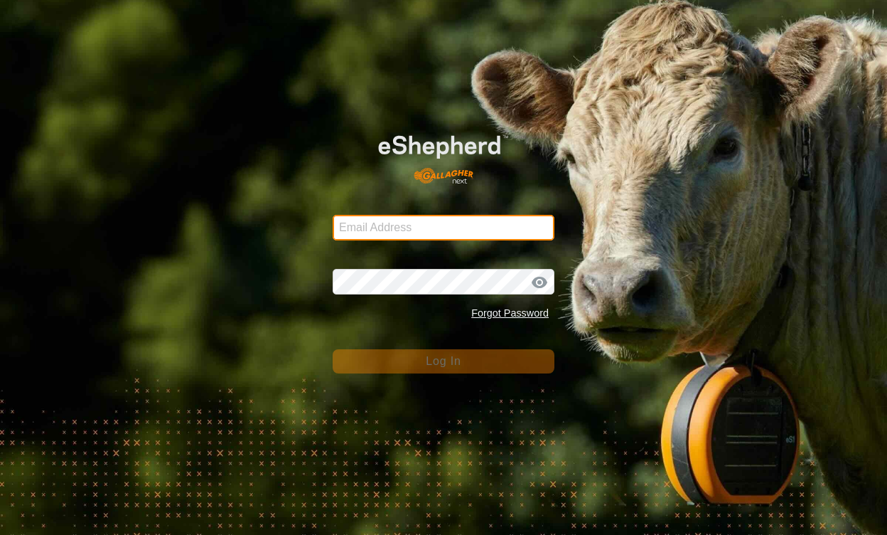
type input "henklise14@gmail.com"
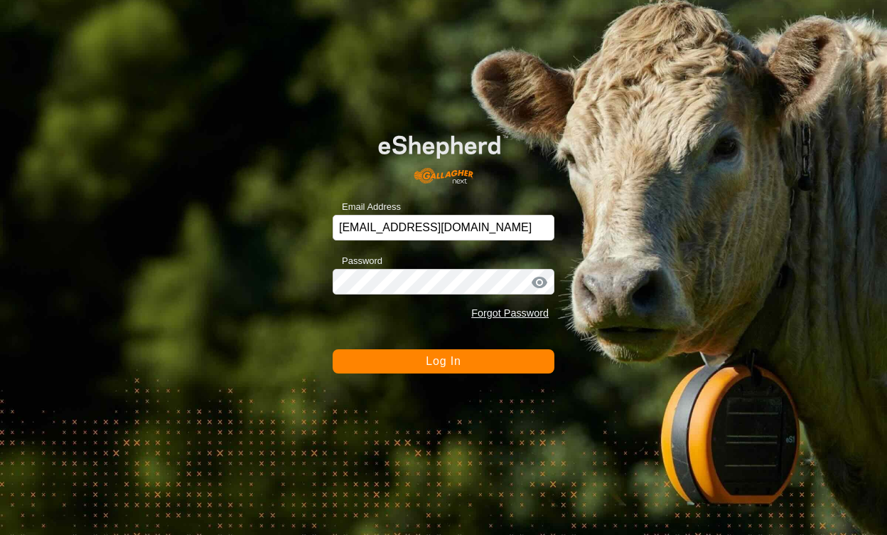
click at [427, 365] on span "Log In" at bounding box center [443, 361] width 35 height 12
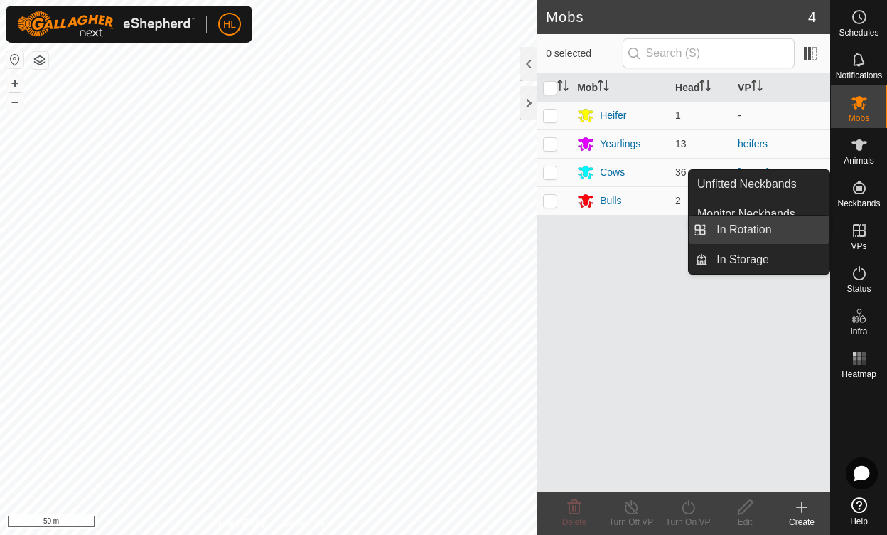
click at [793, 232] on link "In Rotation" at bounding box center [769, 229] width 122 height 28
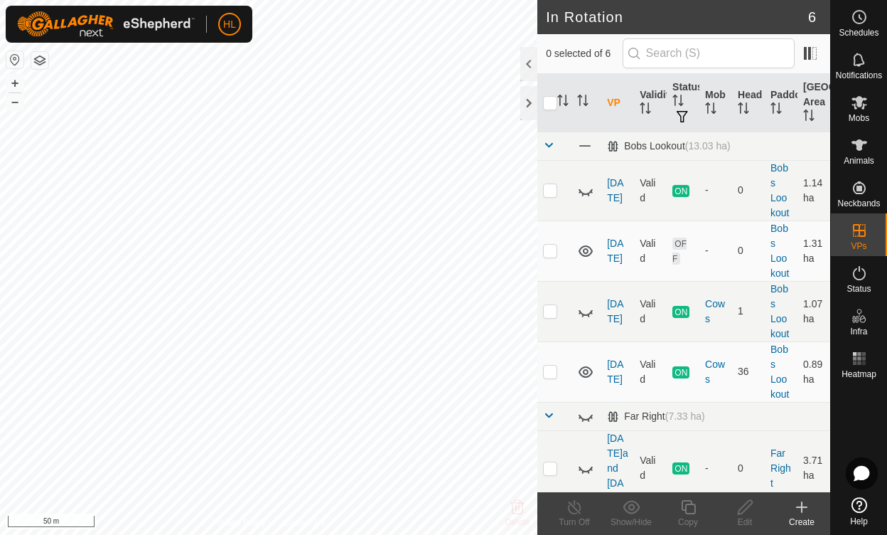
click at [798, 506] on icon at bounding box center [801, 506] width 17 height 17
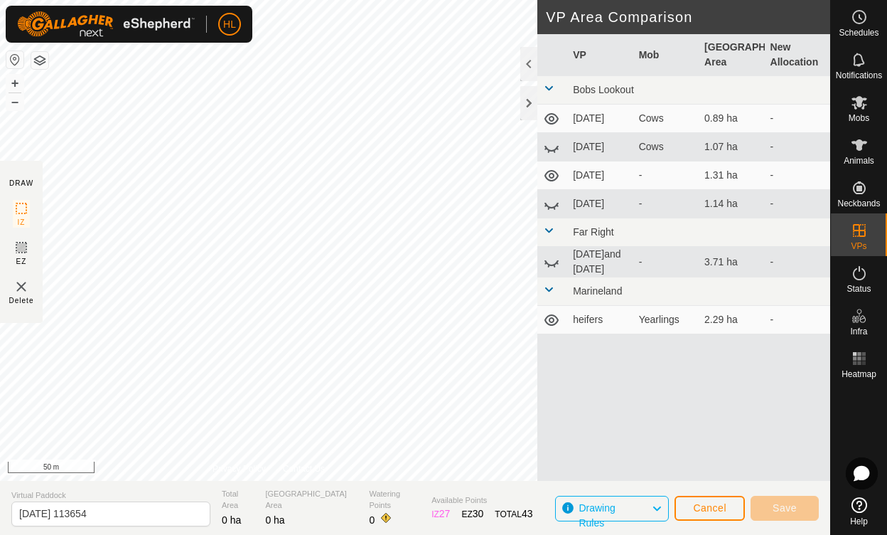
click at [304, 485] on section "Virtual Paddock 2025-08-10 113654 Total Area 0 ha Grazing Area 0 ha Watering Po…" at bounding box center [415, 508] width 830 height 54
click at [306, 486] on section "Virtual Paddock 2025-08-10 113654 Total Area 0 ha Grazing Area 0 ha Watering Po…" at bounding box center [415, 508] width 830 height 54
click at [257, 468] on link "Privacy Policy" at bounding box center [239, 468] width 53 height 13
click at [710, 508] on span "Cancel" at bounding box center [709, 507] width 33 height 11
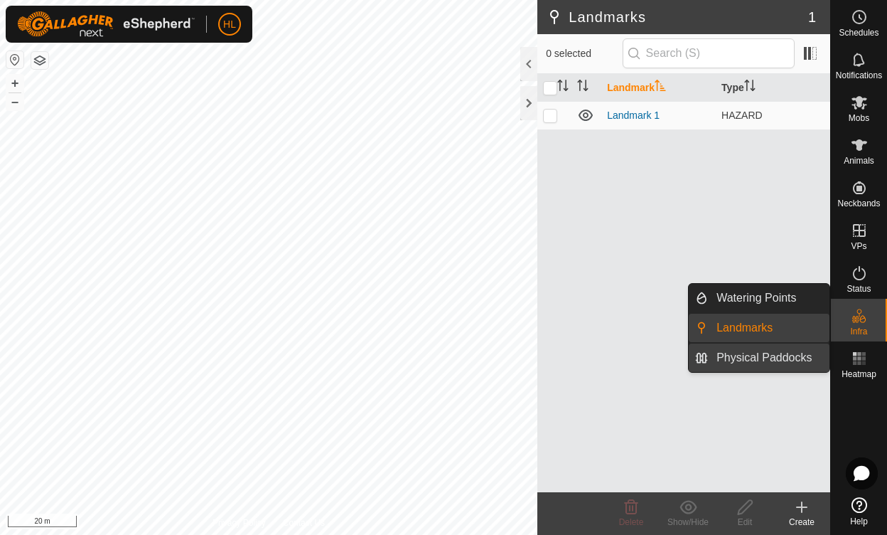
click at [767, 350] on link "Physical Paddocks" at bounding box center [769, 357] width 122 height 28
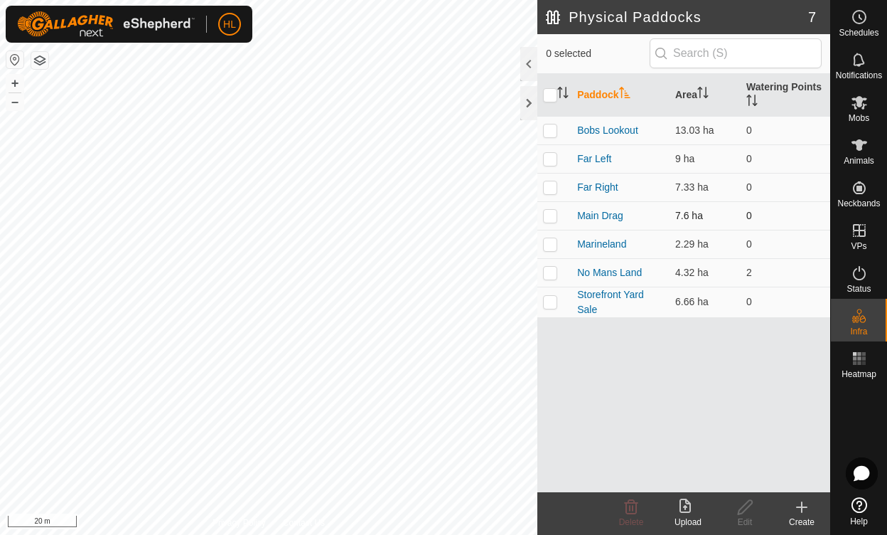
click at [553, 212] on p-checkbox at bounding box center [550, 215] width 14 height 11
checkbox input "true"
click at [744, 508] on icon at bounding box center [746, 506] width 18 height 17
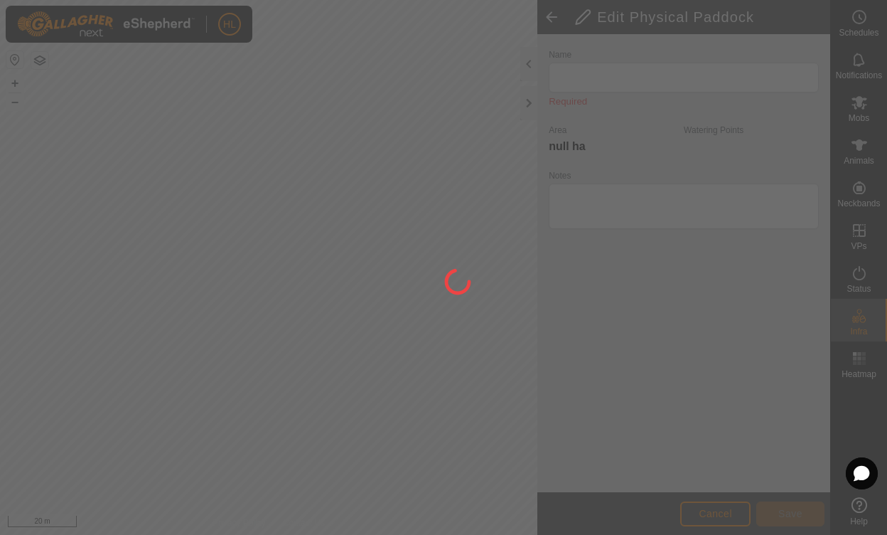
type input "Main Drag"
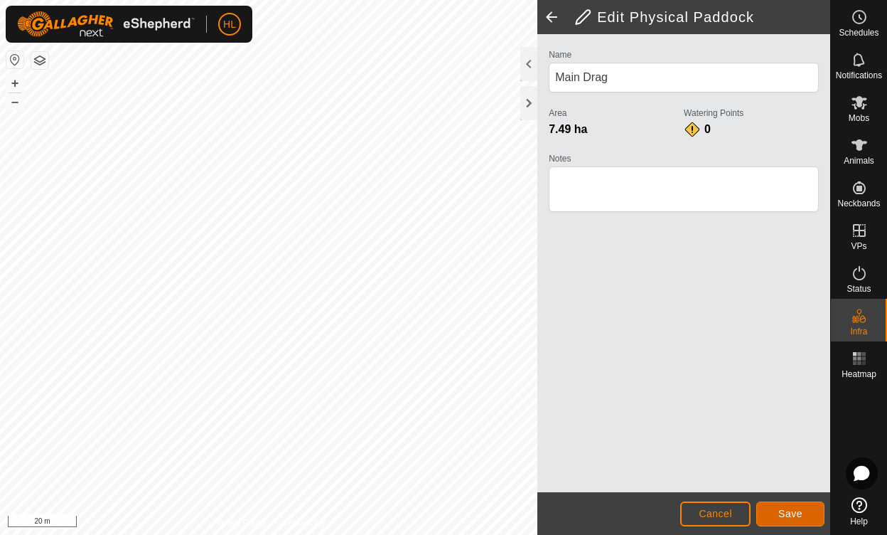
click at [784, 513] on span "Save" at bounding box center [791, 513] width 24 height 11
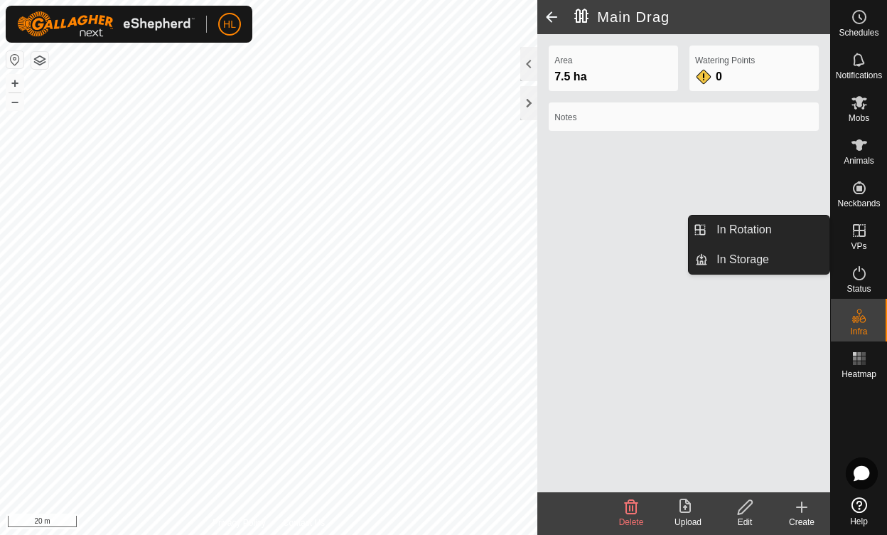
click at [858, 232] on icon at bounding box center [859, 230] width 17 height 17
click at [759, 235] on link "In Rotation" at bounding box center [769, 229] width 122 height 28
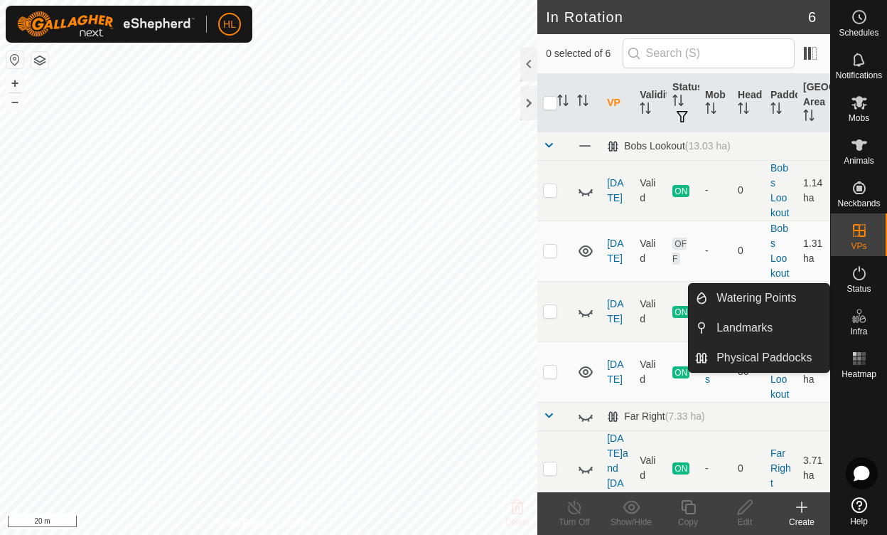
click at [855, 319] on icon at bounding box center [859, 315] width 17 height 17
click at [752, 353] on link "Physical Paddocks" at bounding box center [769, 357] width 122 height 28
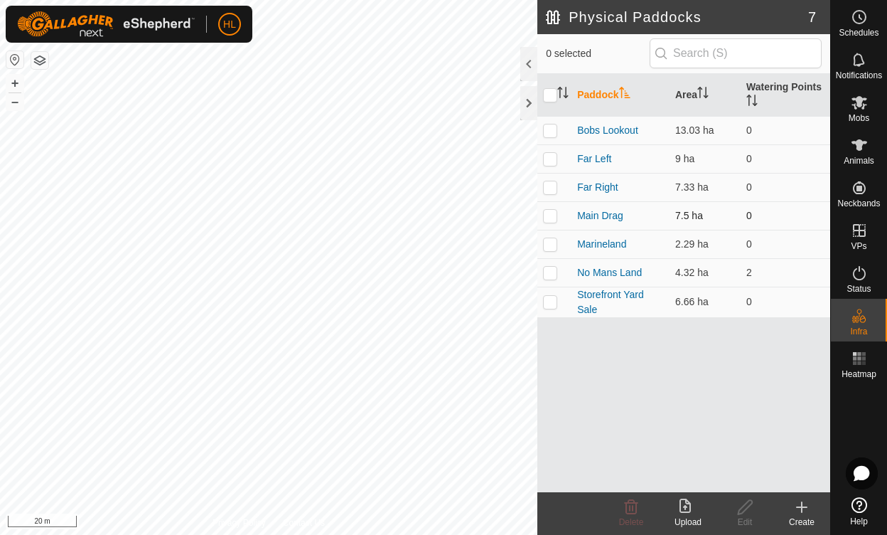
click at [552, 213] on p-checkbox at bounding box center [550, 215] width 14 height 11
checkbox input "true"
click at [548, 181] on p-checkbox at bounding box center [550, 186] width 14 height 11
checkbox input "true"
click at [547, 211] on p-checkbox at bounding box center [550, 215] width 14 height 11
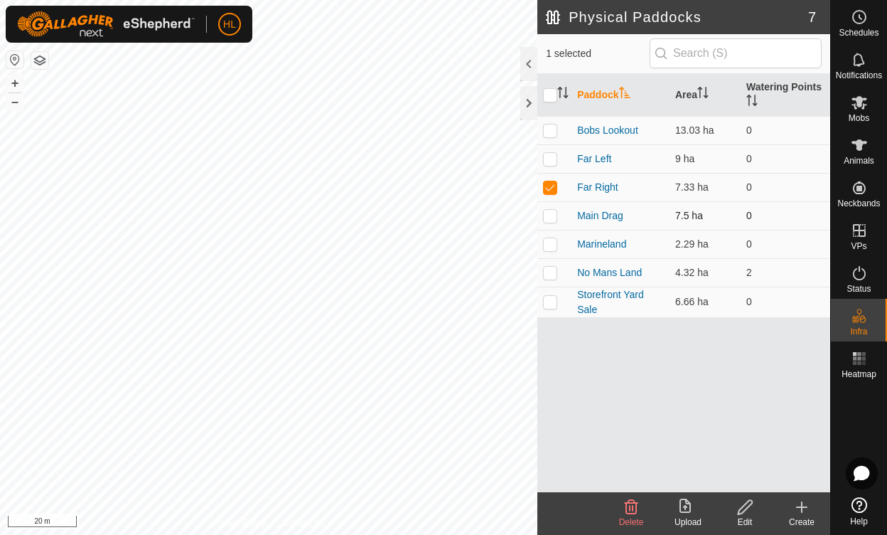
click at [549, 213] on p-checkbox at bounding box center [550, 215] width 14 height 11
checkbox input "true"
click at [551, 187] on p-checkbox at bounding box center [550, 186] width 14 height 11
checkbox input "false"
click at [739, 513] on icon at bounding box center [745, 507] width 14 height 14
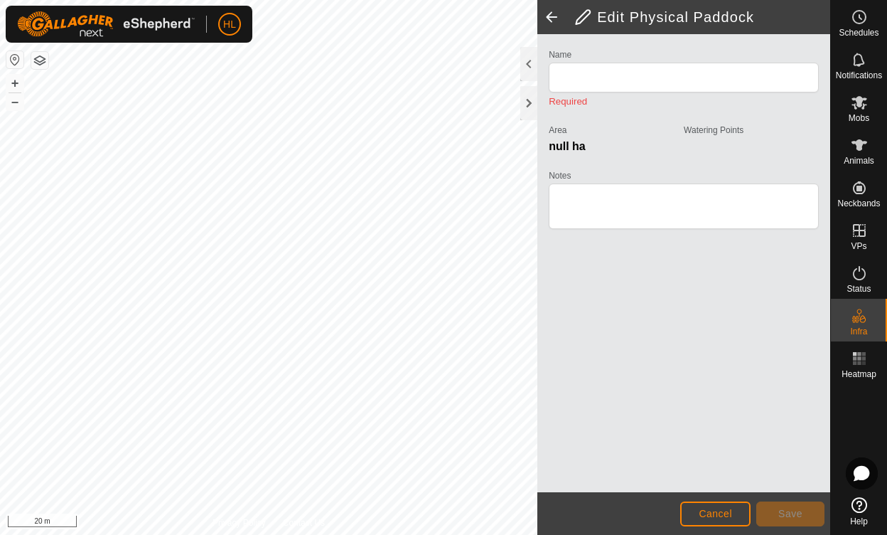
type input "Main Drag"
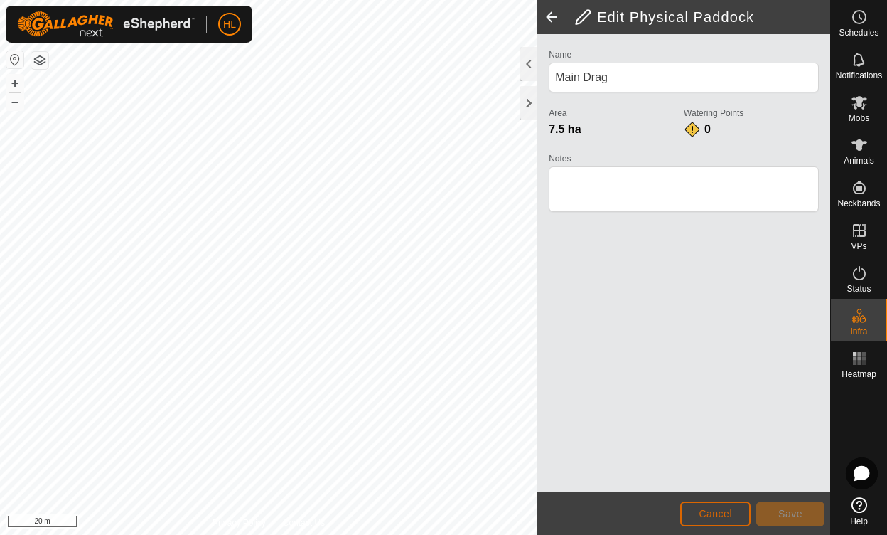
click at [702, 515] on span "Cancel" at bounding box center [715, 513] width 33 height 11
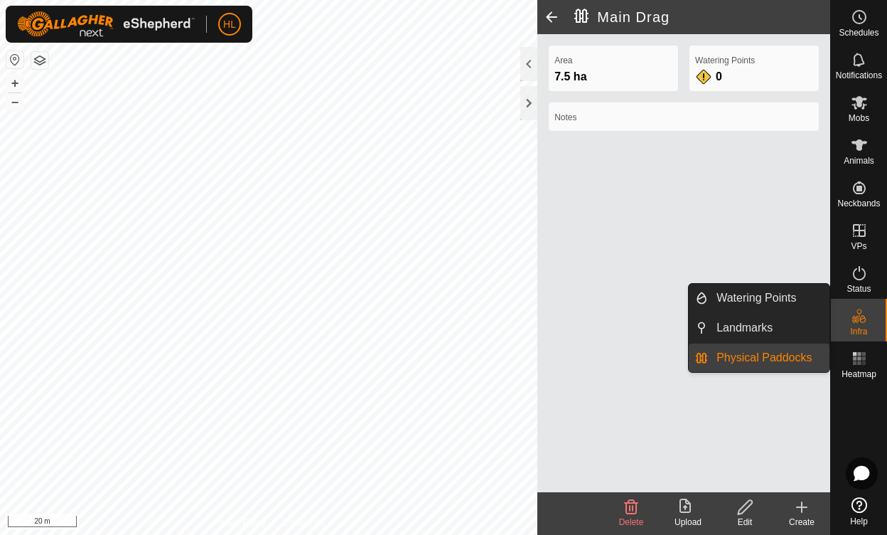
click at [766, 360] on link "Physical Paddocks" at bounding box center [769, 357] width 122 height 28
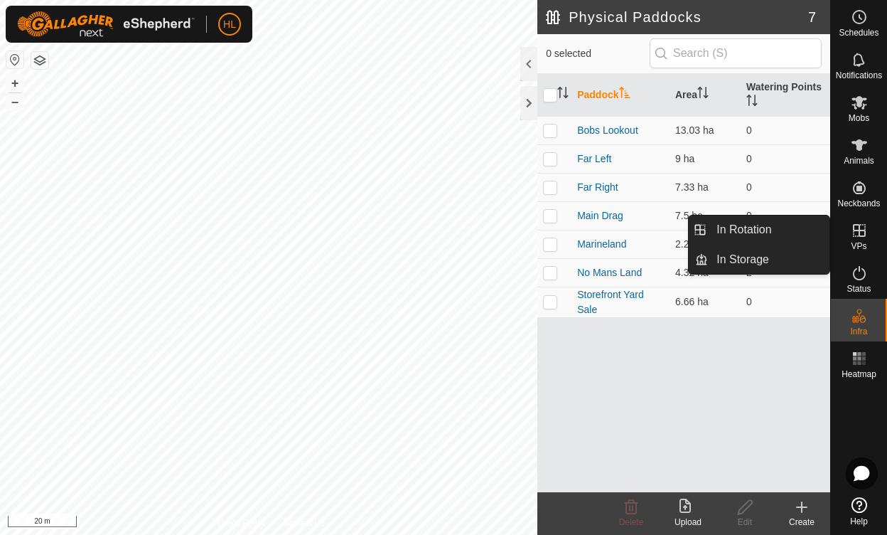
click at [862, 230] on icon at bounding box center [859, 230] width 13 height 13
click at [769, 231] on link "In Rotation" at bounding box center [769, 229] width 122 height 28
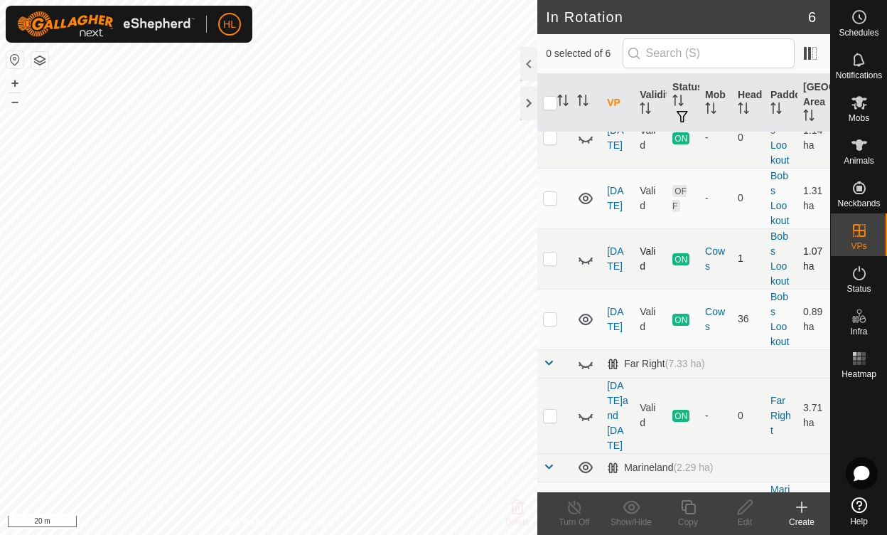
scroll to position [52, 0]
click at [794, 510] on icon at bounding box center [801, 506] width 17 height 17
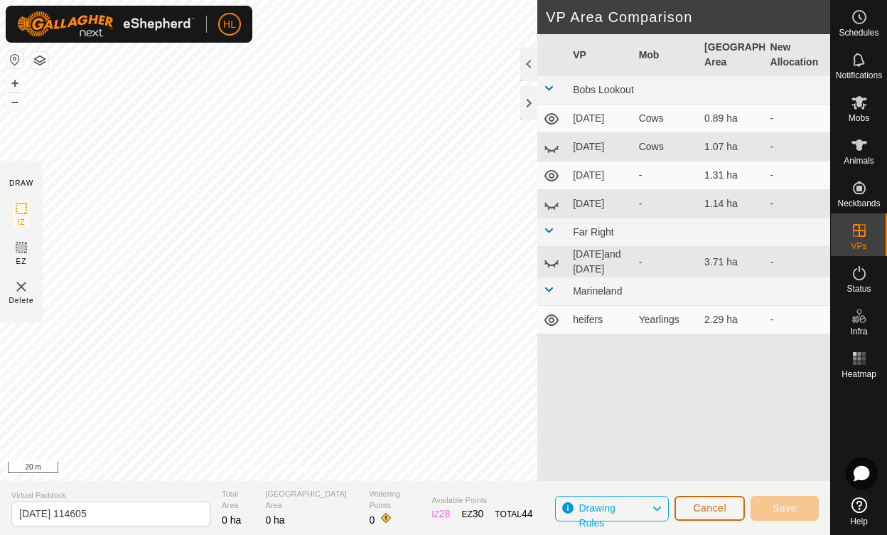
click at [689, 509] on button "Cancel" at bounding box center [710, 508] width 70 height 25
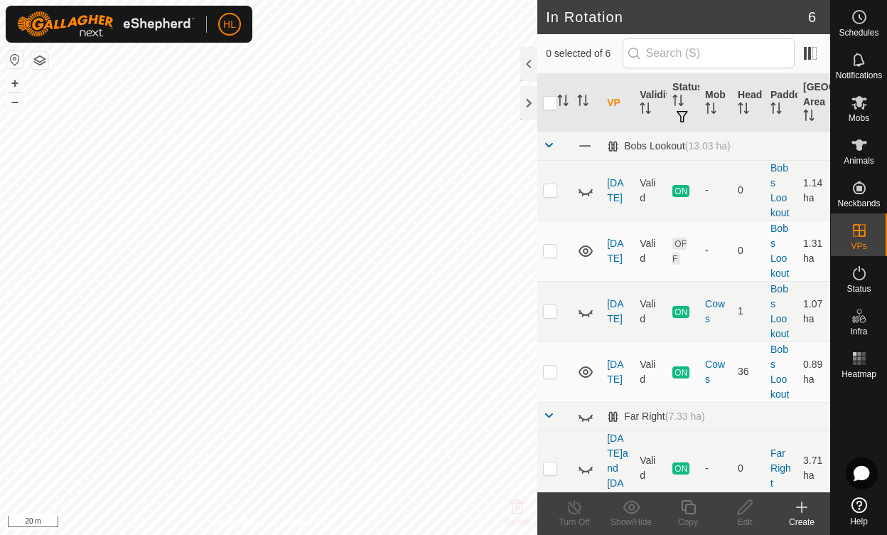
click at [802, 506] on icon at bounding box center [802, 507] width 0 height 10
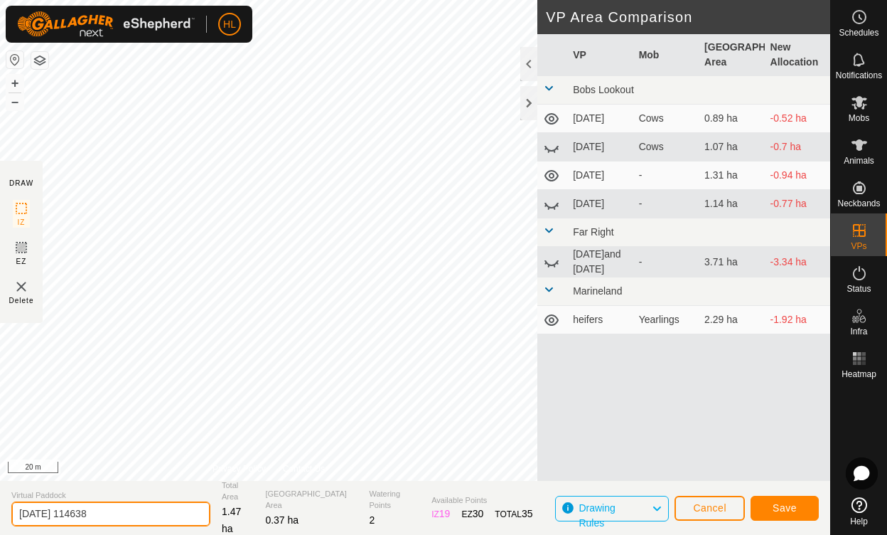
drag, startPoint x: 680, startPoint y: 476, endPoint x: 121, endPoint y: 509, distance: 559.8
click at [121, 509] on input "[DATE] 114638" at bounding box center [110, 513] width 199 height 25
type input "2"
type input "[DATE]-[DATE]"
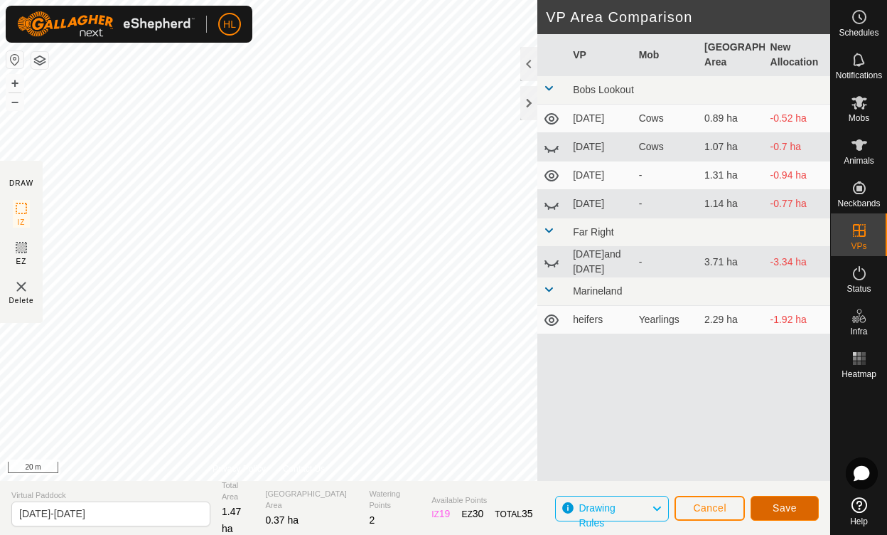
click at [776, 507] on span "Save" at bounding box center [785, 507] width 24 height 11
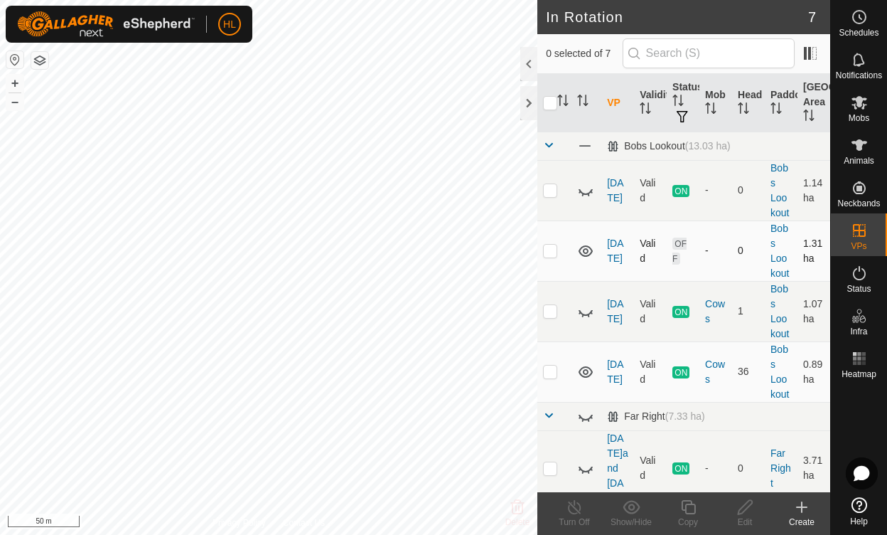
click at [586, 251] on icon at bounding box center [585, 250] width 17 height 17
